Goal: Transaction & Acquisition: Purchase product/service

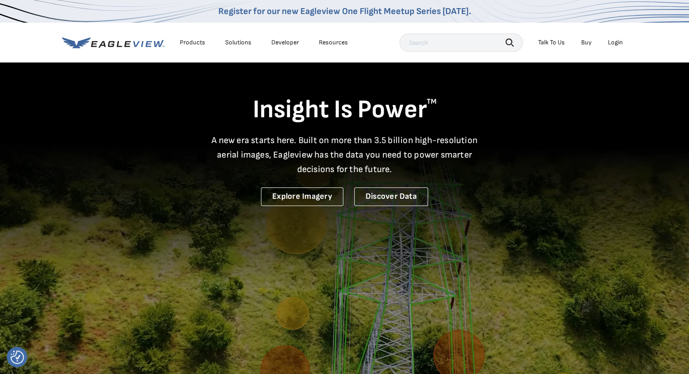
click at [617, 41] on div "Login" at bounding box center [615, 42] width 15 height 8
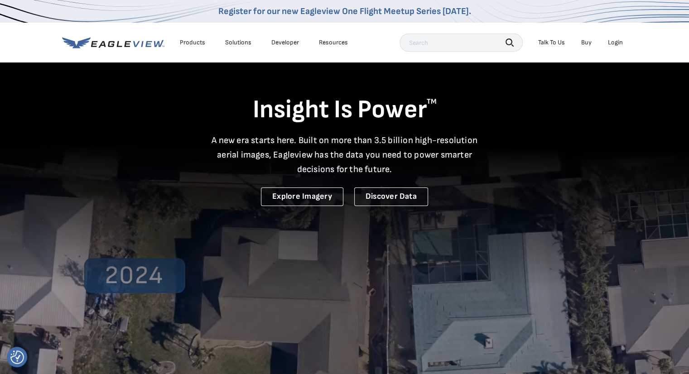
click at [612, 40] on div "Login" at bounding box center [615, 42] width 15 height 8
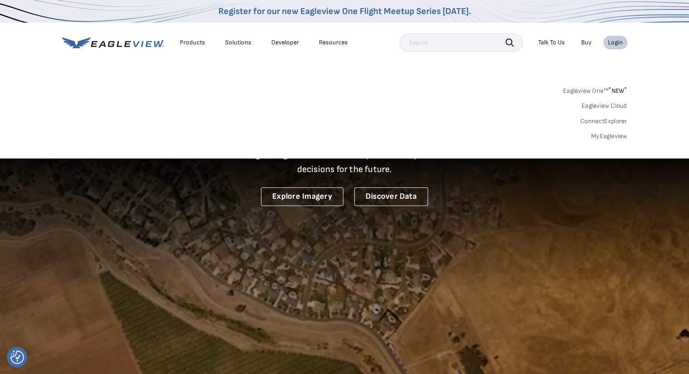
click at [620, 89] on span "* NEW *" at bounding box center [617, 91] width 19 height 8
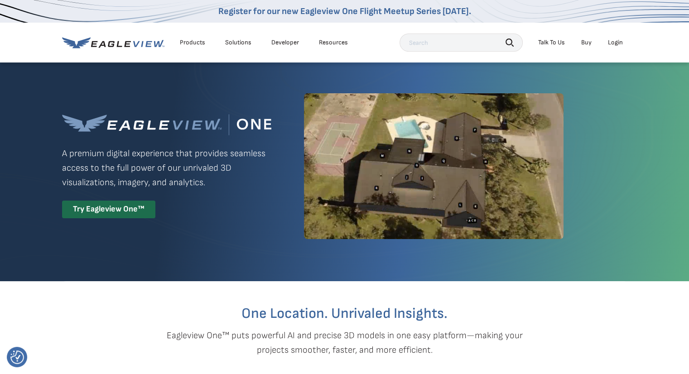
click at [619, 42] on div "Login" at bounding box center [615, 42] width 15 height 8
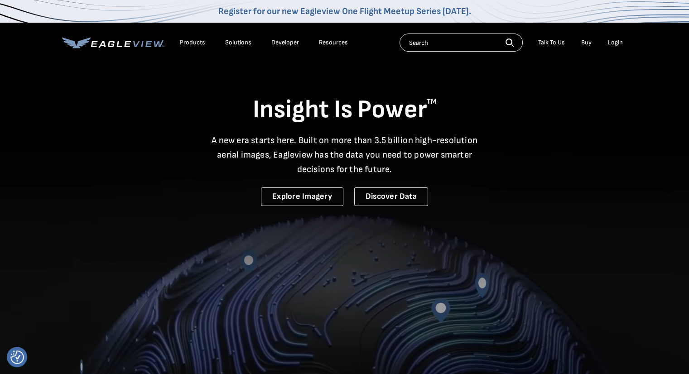
click at [613, 44] on div "Login" at bounding box center [615, 42] width 15 height 8
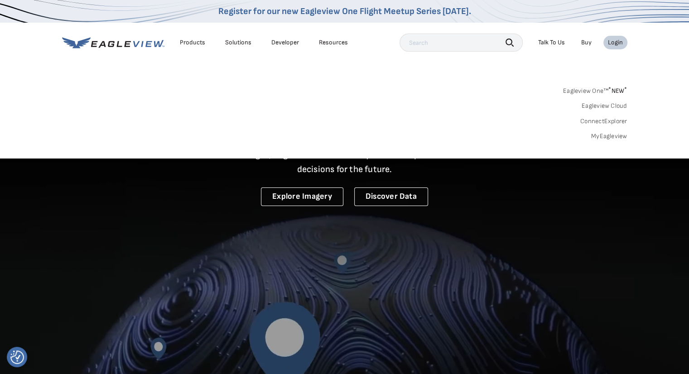
click at [613, 44] on div "Login" at bounding box center [615, 42] width 15 height 8
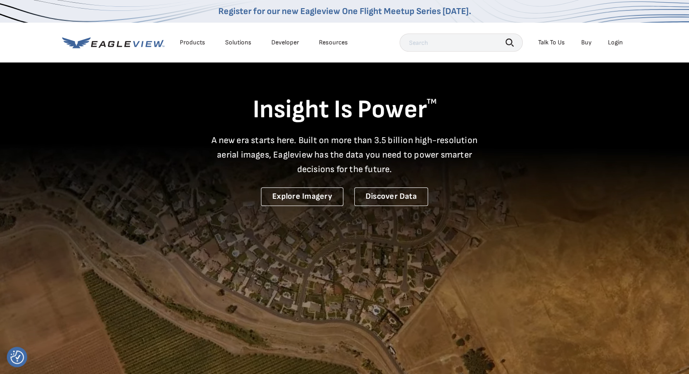
click at [613, 44] on div "Login" at bounding box center [615, 42] width 15 height 8
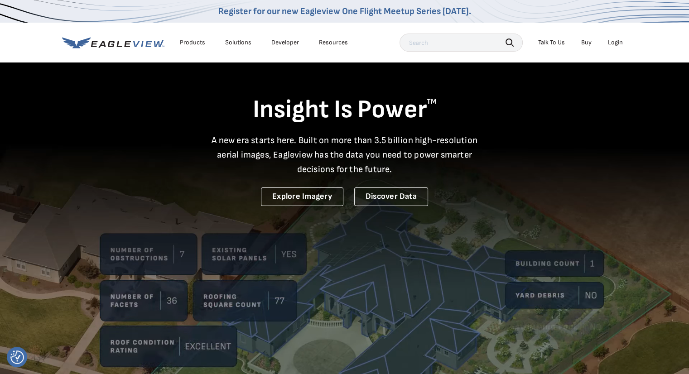
click at [614, 44] on div "Login" at bounding box center [615, 42] width 15 height 8
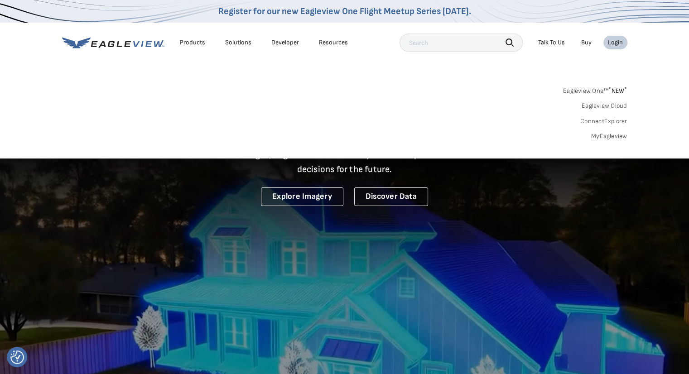
click at [612, 106] on link "Eagleview Cloud" at bounding box center [604, 106] width 46 height 8
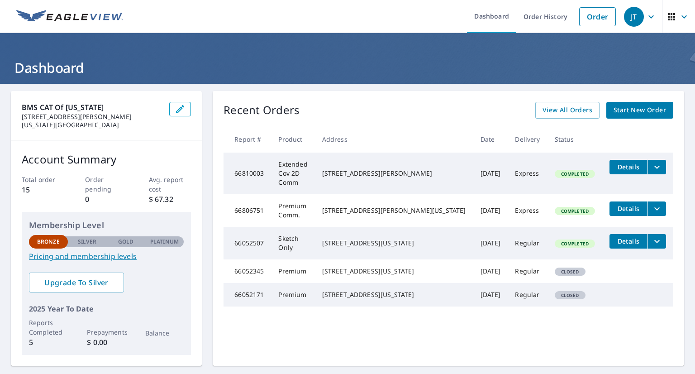
click at [640, 114] on span "Start New Order" at bounding box center [640, 110] width 53 height 11
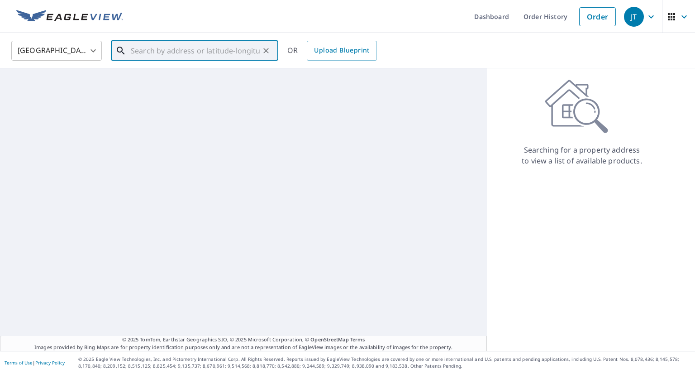
click at [147, 46] on input "text" at bounding box center [195, 50] width 129 height 25
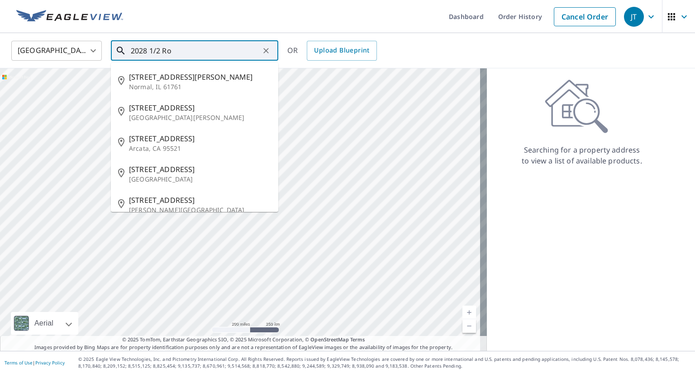
drag, startPoint x: 190, startPoint y: 50, endPoint x: 117, endPoint y: 55, distance: 73.1
click at [117, 55] on div "2028 1/2 Ro ​" at bounding box center [195, 51] width 168 height 20
paste input "anoke Street Colorado Springs 80906"
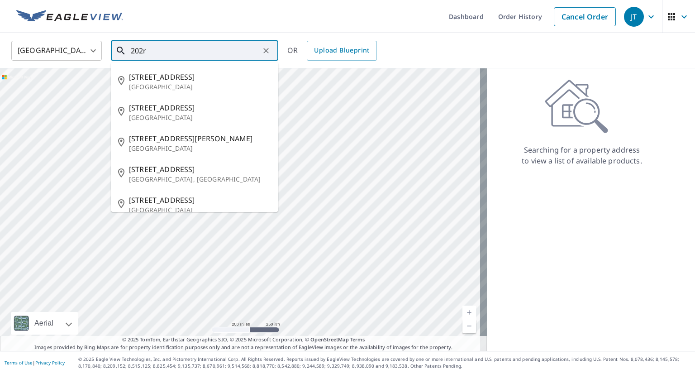
drag, startPoint x: 156, startPoint y: 48, endPoint x: 133, endPoint y: 51, distance: 23.4
click at [119, 53] on div "202r ​" at bounding box center [195, 51] width 168 height 20
paste input "8 1/2 Roanoke Street Colorado Springs 80906"
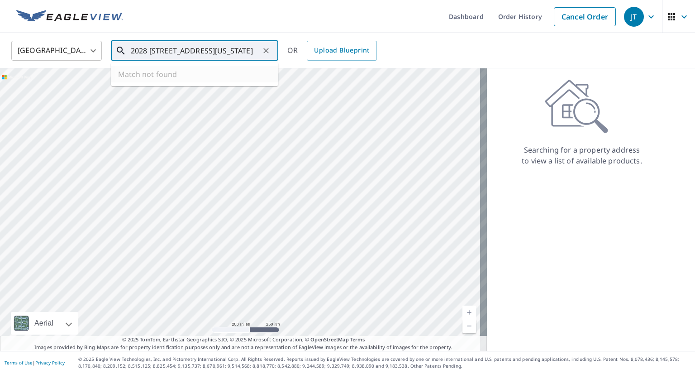
click at [162, 52] on input "2028 1/2 Roanoke Street Colorado Springs 80906" at bounding box center [195, 50] width 129 height 25
click at [161, 52] on input "2028 1/2 Roanoke Street Colorado Springs 80906" at bounding box center [195, 50] width 129 height 25
click at [167, 77] on span "2028 Roanoke St" at bounding box center [200, 77] width 142 height 11
type input "2028 Roanoke St Colorado Springs, CO 80906"
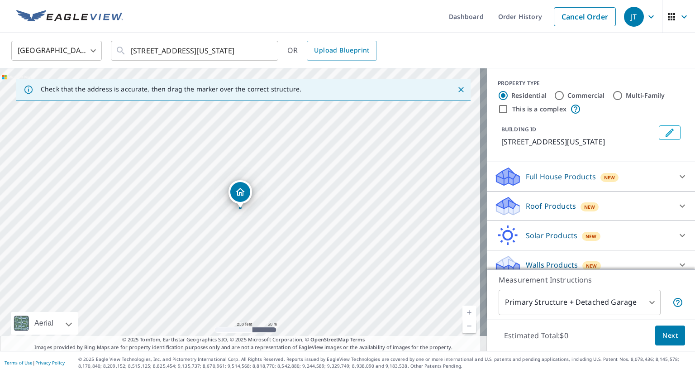
click at [242, 207] on div "Dropped pin, building 1, Residential property, 2028 Roanoke St Colorado Springs…" at bounding box center [241, 203] width 12 height 9
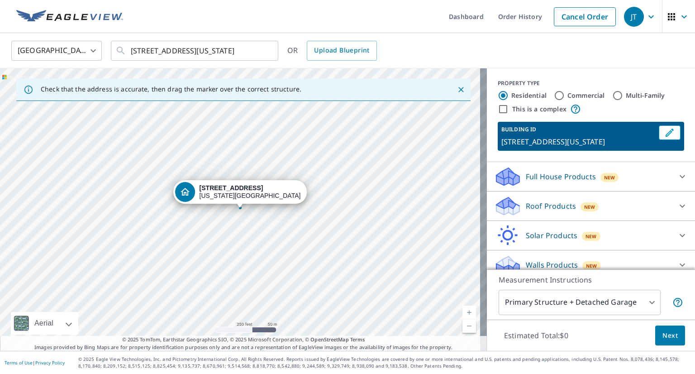
click at [242, 207] on div "Dropped pin, building 1, Residential property, 2028 Roanoke St Colorado Springs…" at bounding box center [241, 203] width 12 height 9
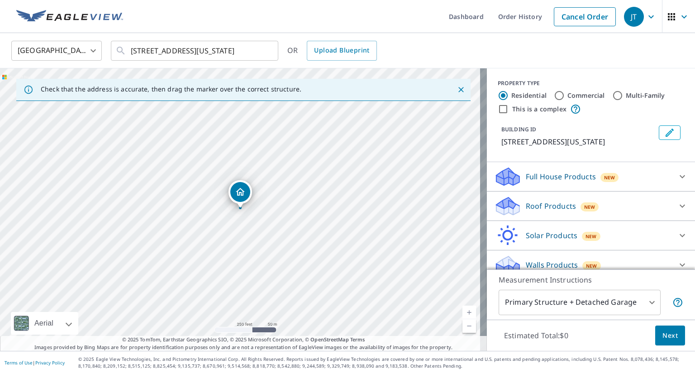
click at [243, 208] on div "2028 Roanoke St Colorado Springs, CO 80906" at bounding box center [243, 209] width 487 height 283
drag, startPoint x: 357, startPoint y: 303, endPoint x: 301, endPoint y: 250, distance: 76.9
click at [301, 250] on div "2028 Roanoke St Colorado Springs, CO 80906" at bounding box center [243, 209] width 487 height 283
click at [344, 247] on div "2028 Roanoke St Colorado Springs, CO 80906" at bounding box center [243, 209] width 487 height 283
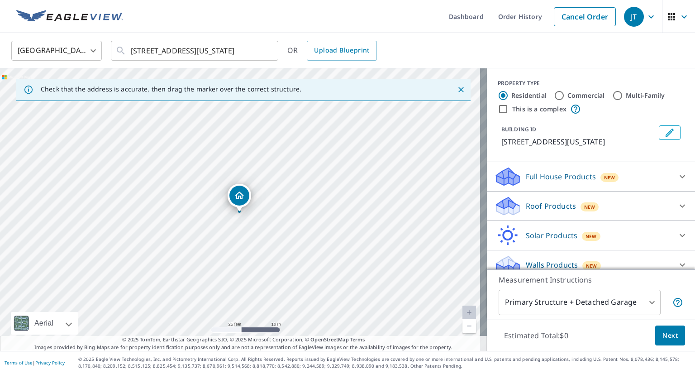
click at [197, 180] on div "2028 Roanoke St Colorado Springs, CO 80906" at bounding box center [243, 209] width 487 height 283
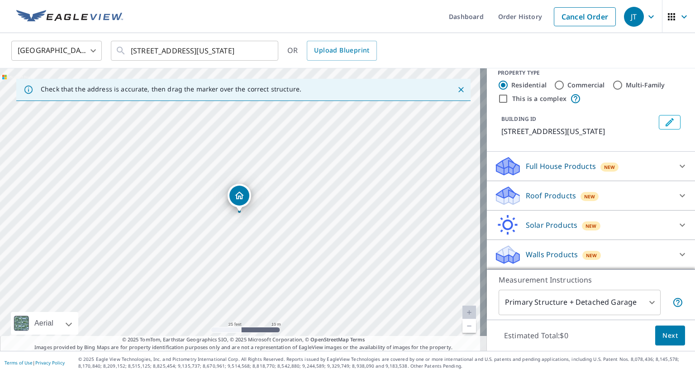
click at [526, 201] on p "Roof Products" at bounding box center [551, 195] width 50 height 11
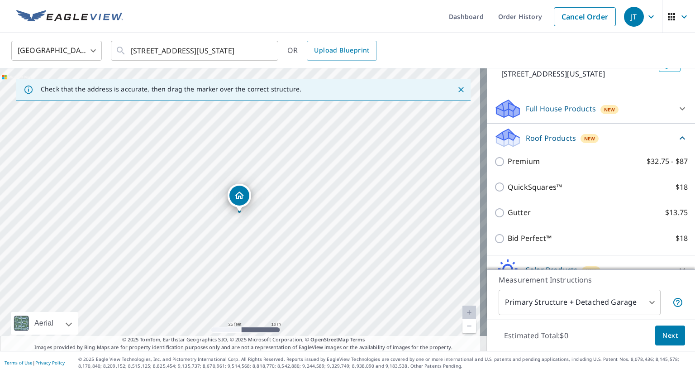
scroll to position [70, 0]
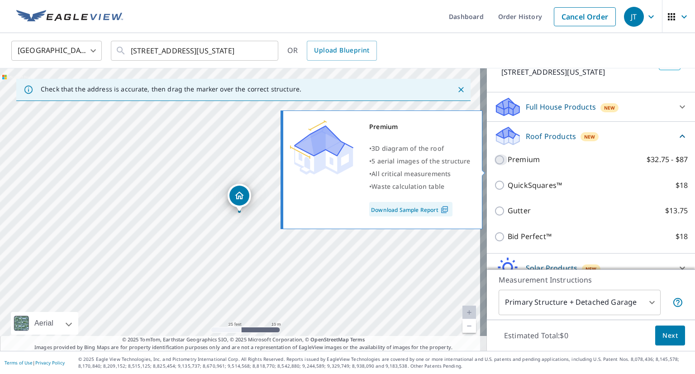
click at [494, 165] on input "Premium $32.75 - $87" at bounding box center [501, 159] width 14 height 11
checkbox input "true"
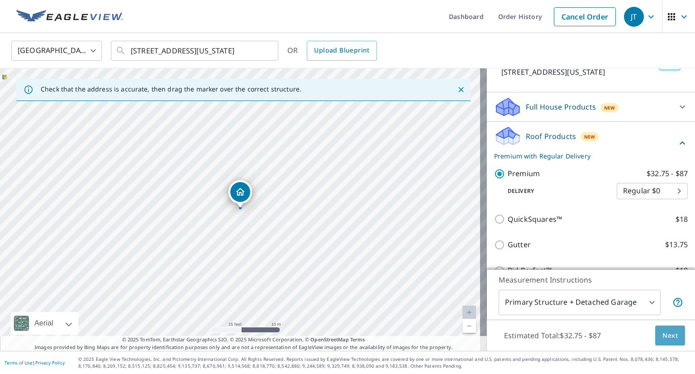
click at [668, 337] on span "Next" at bounding box center [670, 335] width 15 height 11
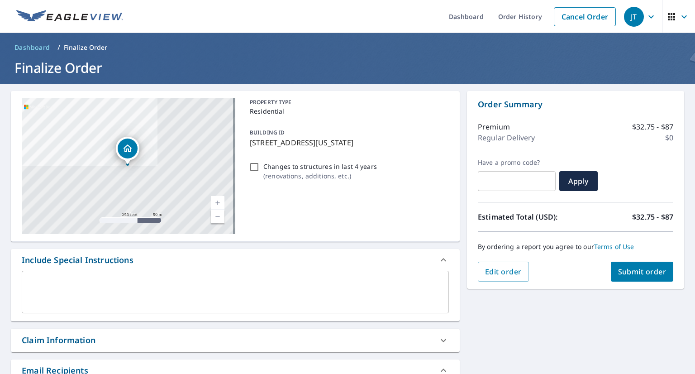
click at [640, 275] on span "Submit order" at bounding box center [642, 272] width 48 height 10
checkbox input "true"
